Goal: Entertainment & Leisure: Browse casually

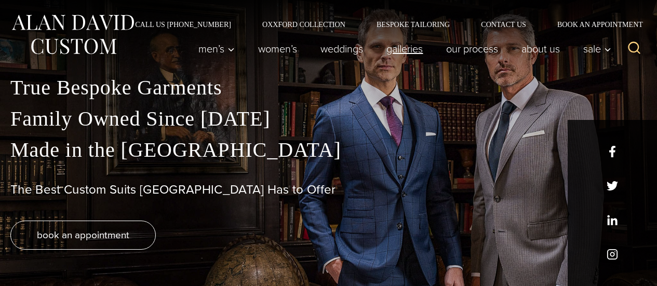
click at [397, 48] on link "Galleries" at bounding box center [405, 48] width 60 height 21
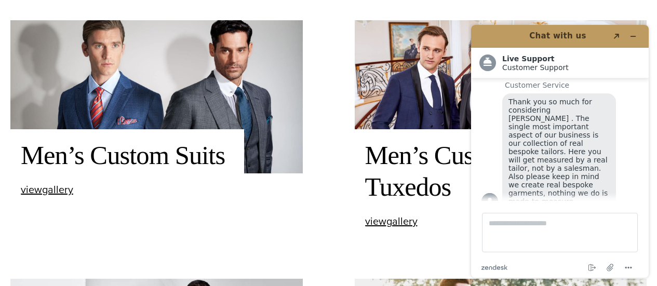
scroll to position [312, 0]
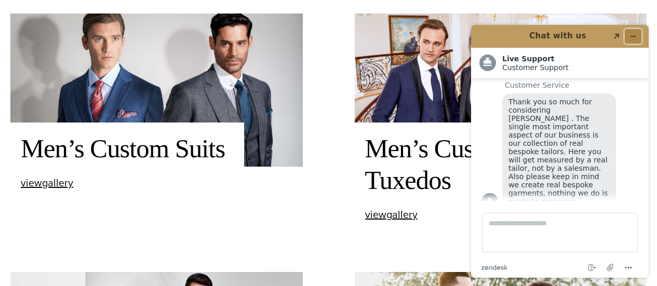
click at [630, 34] on icon "Minimize widget" at bounding box center [633, 36] width 7 height 7
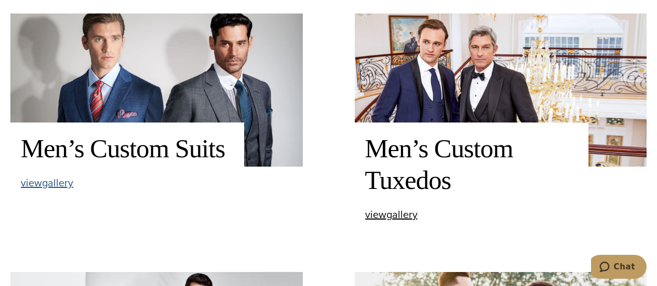
click at [51, 186] on span "view Men’s Custom Suits gallery" at bounding box center [47, 183] width 52 height 16
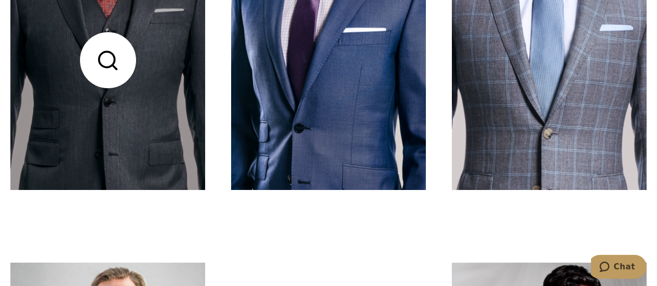
scroll to position [312, 0]
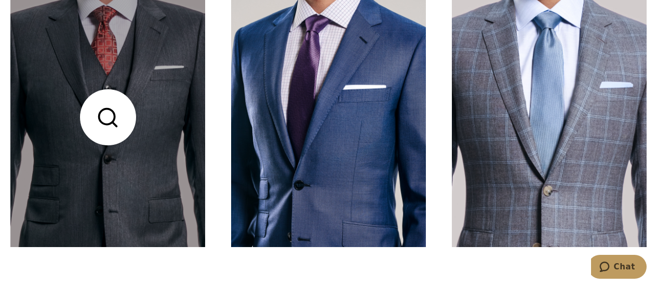
click at [157, 127] on link at bounding box center [107, 118] width 195 height 260
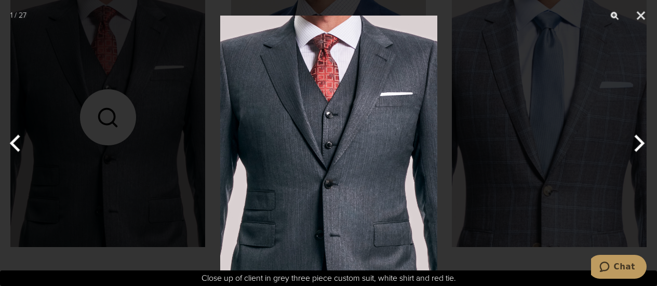
click at [637, 140] on button "Next" at bounding box center [637, 143] width 39 height 52
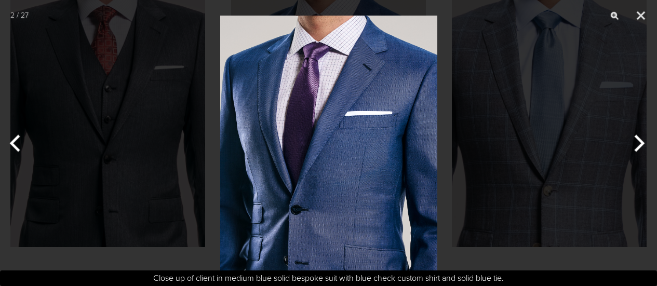
scroll to position [40, 0]
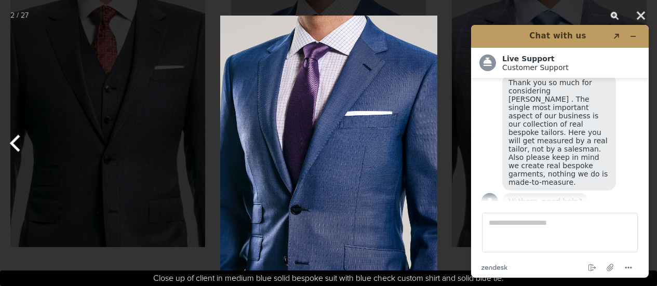
click at [637, 140] on main "Chat started Customer Service Thank you so much for considering [PERSON_NAME] .…" at bounding box center [561, 139] width 170 height 123
click at [631, 38] on icon "Minimize widget" at bounding box center [633, 36] width 7 height 7
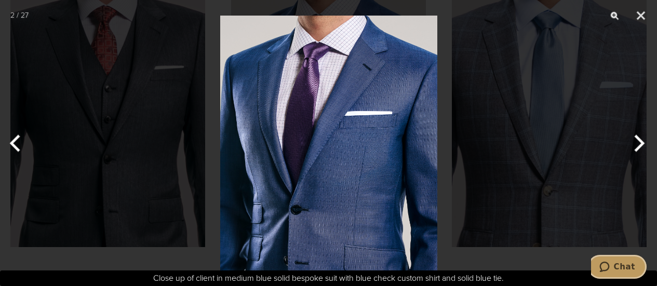
click at [638, 137] on button "Next" at bounding box center [637, 143] width 39 height 52
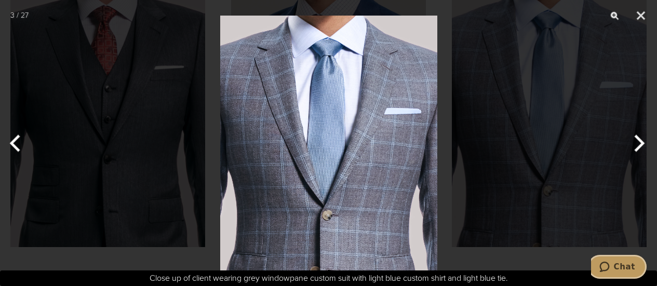
click at [638, 137] on button "Next" at bounding box center [637, 143] width 39 height 52
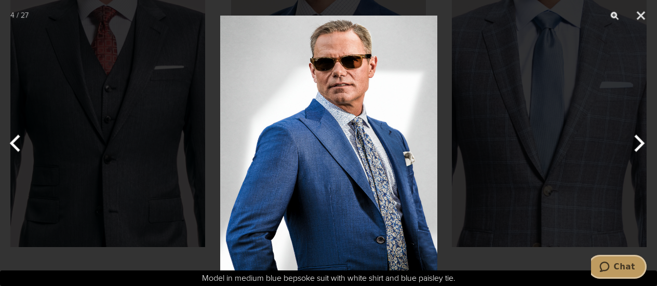
click at [638, 137] on button "Next" at bounding box center [637, 143] width 39 height 52
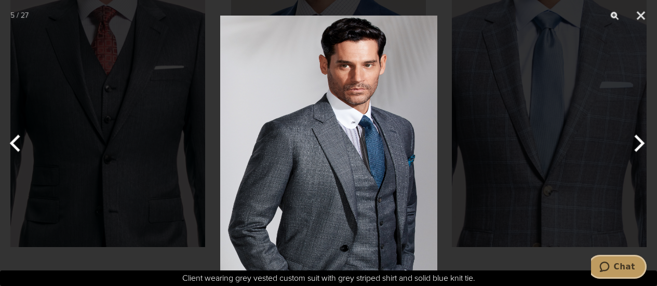
click at [638, 139] on button "Next" at bounding box center [637, 143] width 39 height 52
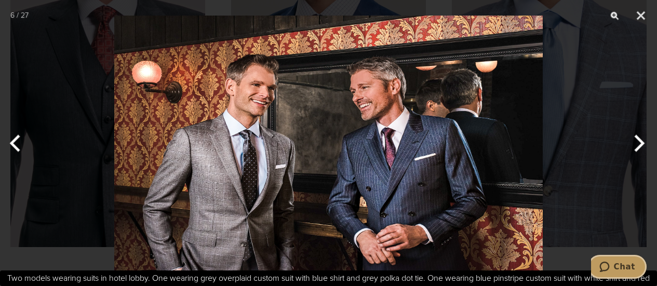
click at [638, 139] on button "Next" at bounding box center [637, 143] width 39 height 52
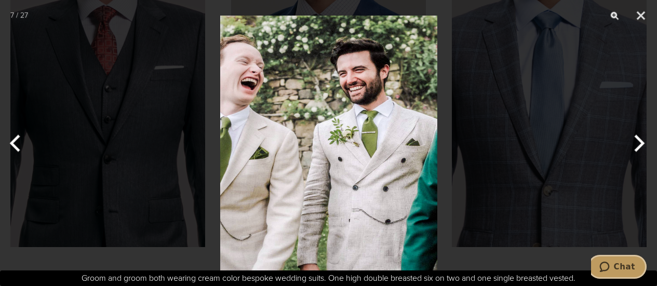
click at [638, 139] on button "Next" at bounding box center [637, 143] width 39 height 52
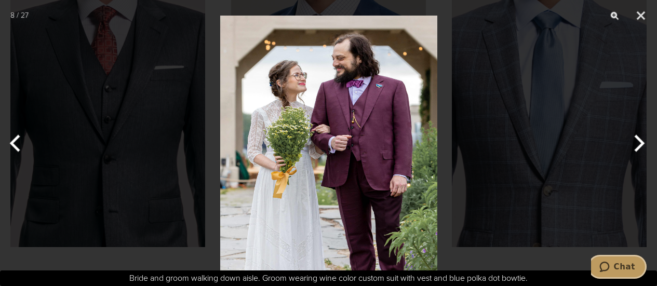
click at [638, 139] on button "Next" at bounding box center [637, 143] width 39 height 52
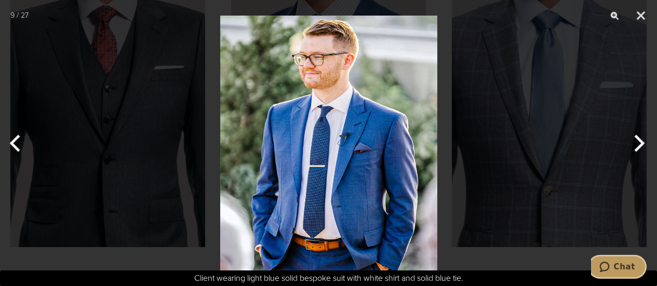
click at [638, 139] on button "Next" at bounding box center [637, 143] width 39 height 52
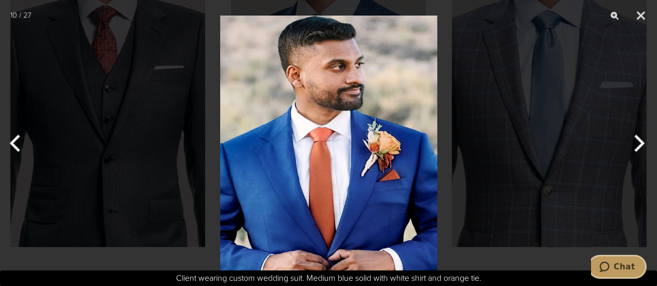
click at [638, 139] on button "Next" at bounding box center [637, 143] width 39 height 52
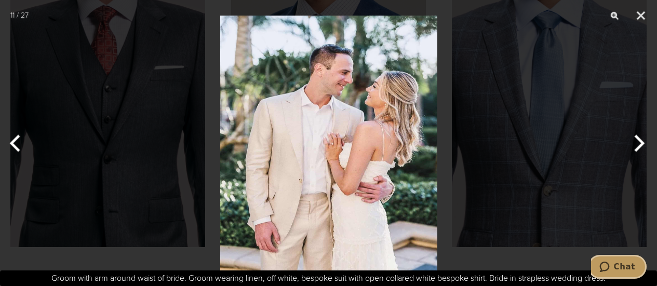
click at [638, 139] on button "Next" at bounding box center [637, 143] width 39 height 52
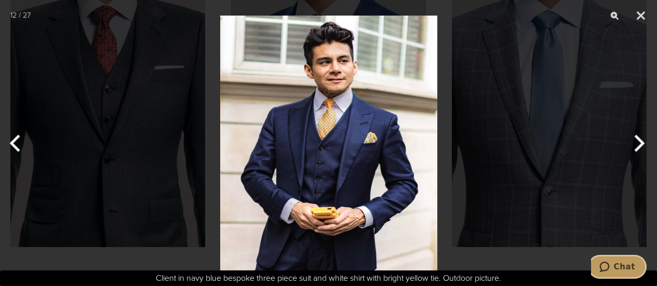
click at [638, 139] on button "Next" at bounding box center [637, 143] width 39 height 52
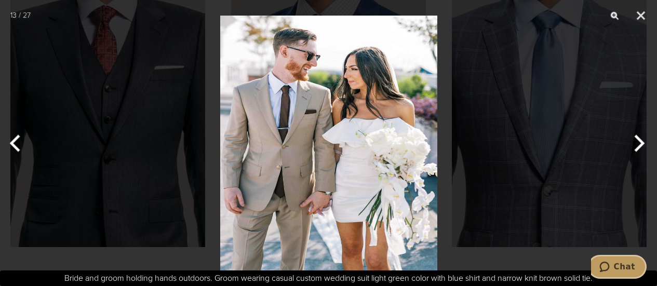
click at [638, 139] on button "Next" at bounding box center [637, 143] width 39 height 52
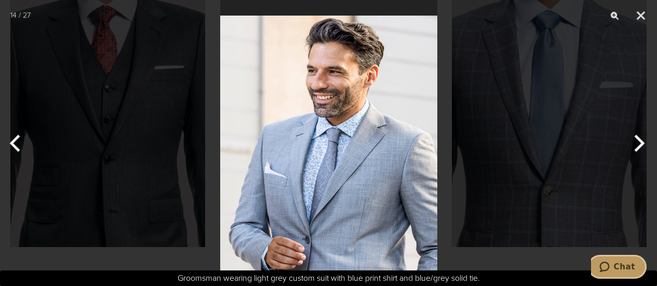
click at [638, 139] on button "Next" at bounding box center [637, 143] width 39 height 52
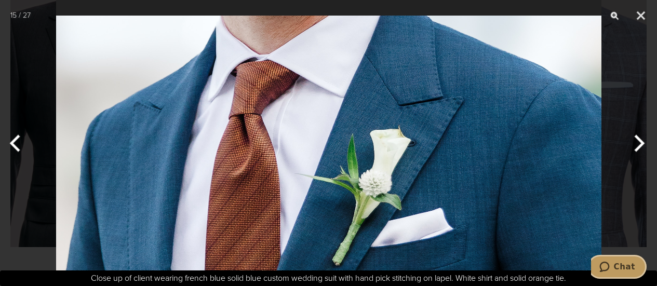
click at [638, 139] on button "Next" at bounding box center [637, 143] width 39 height 52
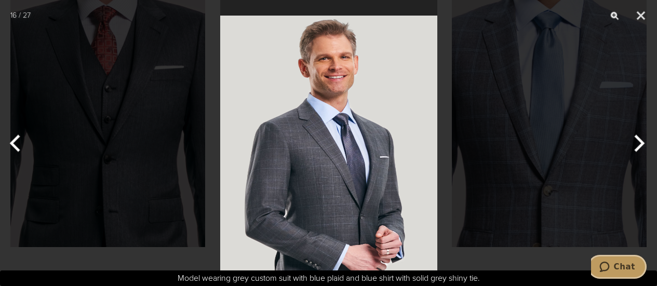
click at [638, 139] on button "Next" at bounding box center [637, 143] width 39 height 52
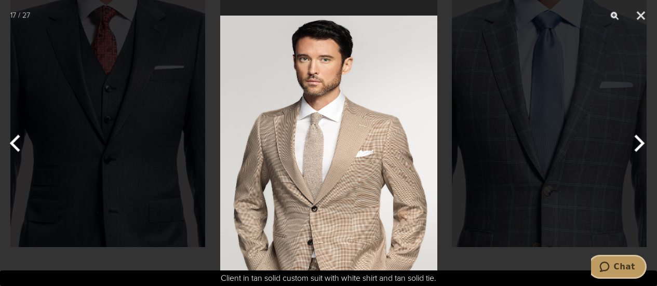
click at [638, 139] on button "Next" at bounding box center [637, 143] width 39 height 52
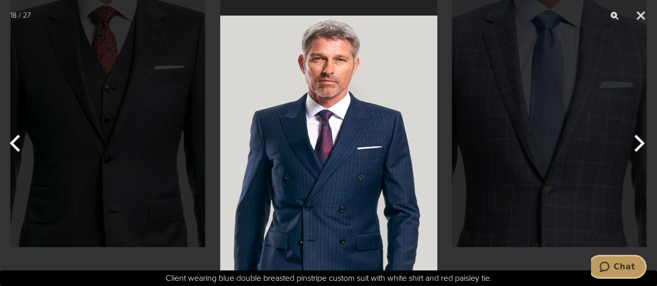
click at [638, 139] on button "Next" at bounding box center [637, 143] width 39 height 52
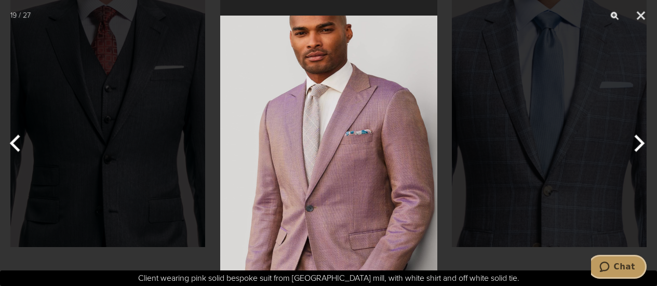
click at [638, 139] on button "Next" at bounding box center [637, 143] width 39 height 52
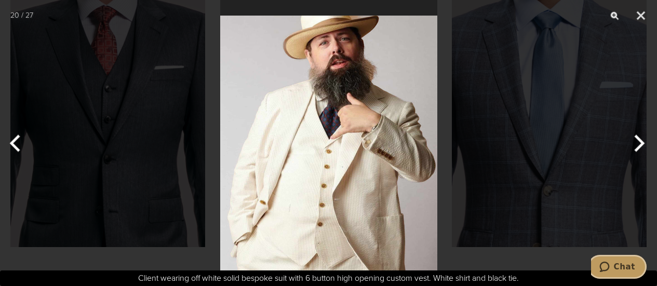
click at [638, 139] on button "Next" at bounding box center [637, 143] width 39 height 52
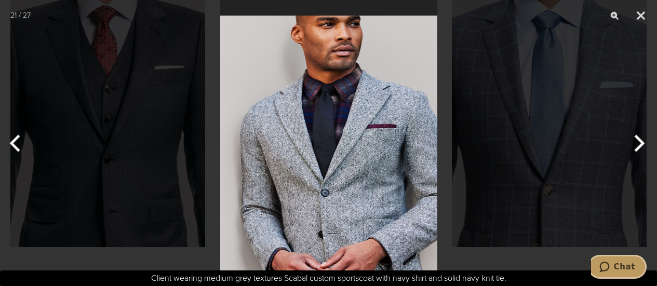
click at [638, 139] on button "Next" at bounding box center [637, 143] width 39 height 52
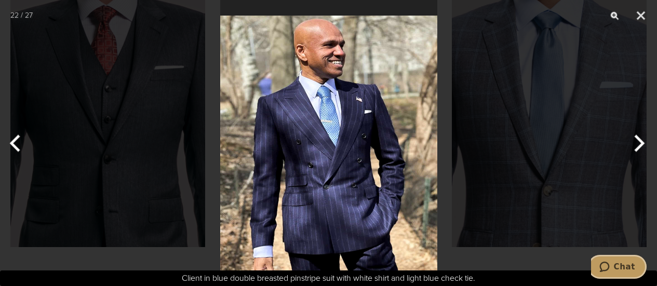
click at [638, 139] on button "Next" at bounding box center [637, 143] width 39 height 52
